Goal: Browse casually

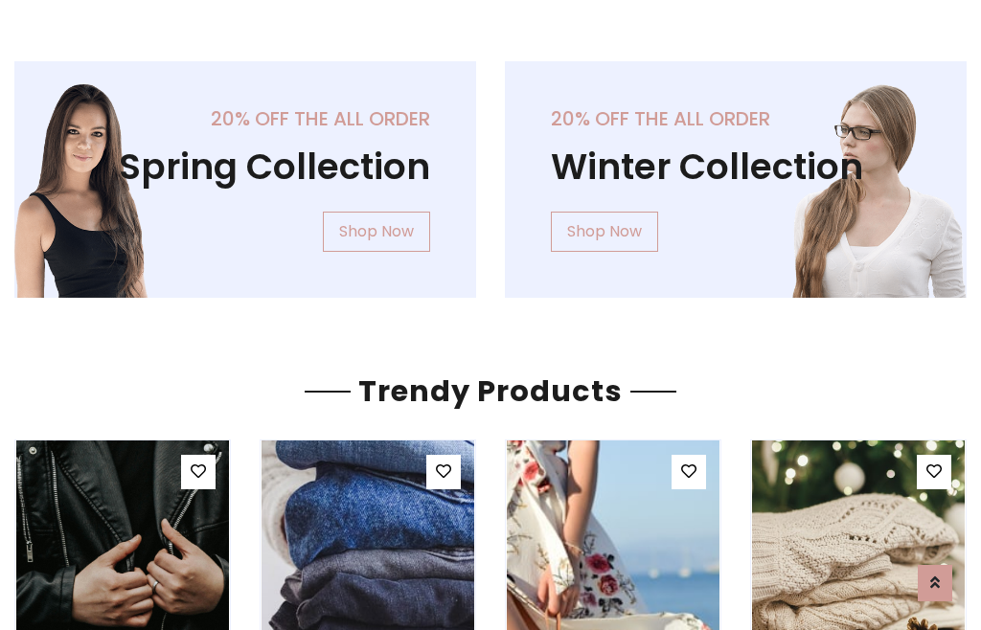
scroll to position [98, 0]
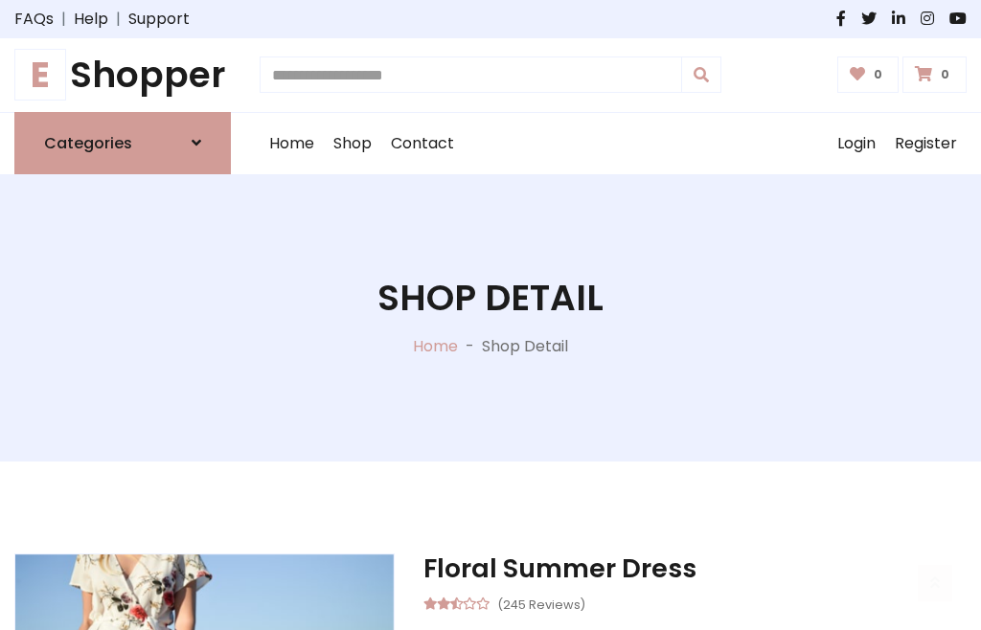
click at [123, 75] on h1 "E Shopper" at bounding box center [122, 75] width 216 height 43
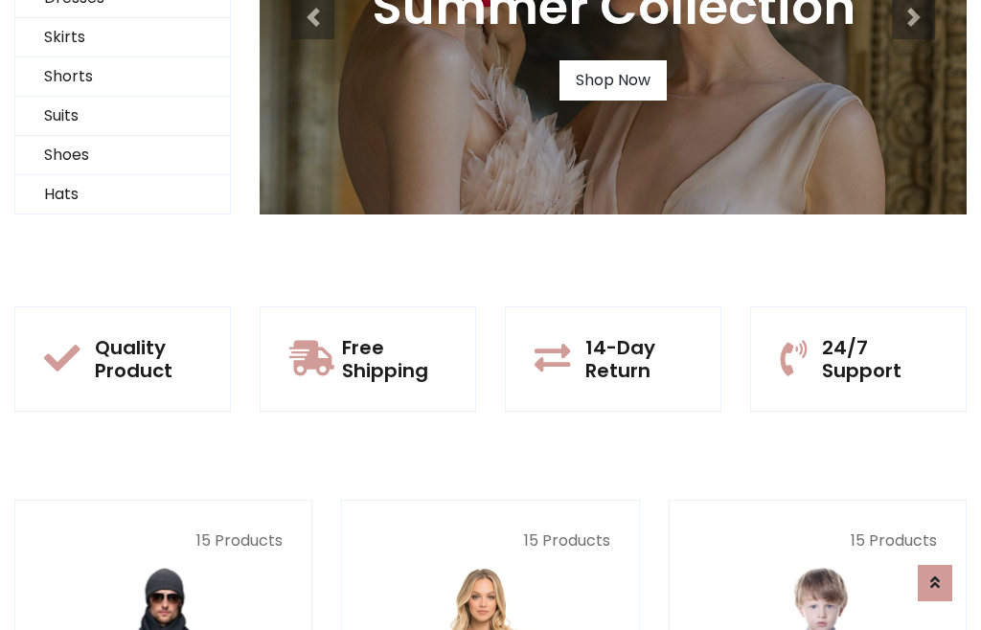
scroll to position [185, 0]
